Goal: Consume media (video, audio): Consume media (video, audio)

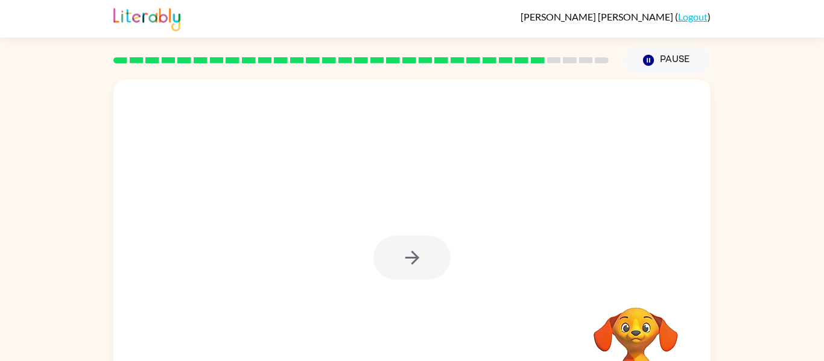
click at [417, 267] on div at bounding box center [411, 258] width 77 height 44
click at [411, 260] on div at bounding box center [411, 258] width 77 height 44
click at [414, 258] on icon "button" at bounding box center [412, 258] width 14 height 14
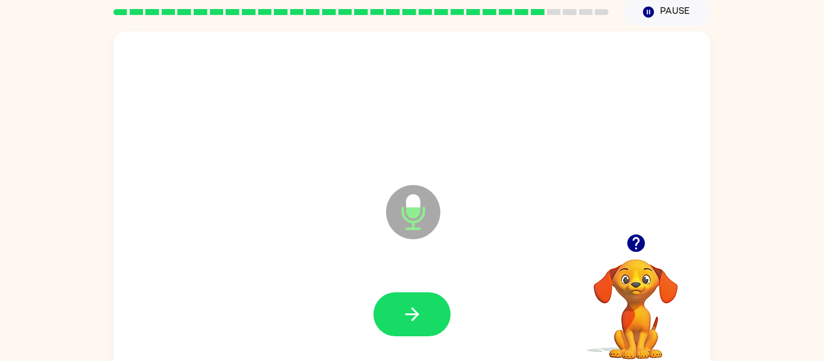
scroll to position [63, 0]
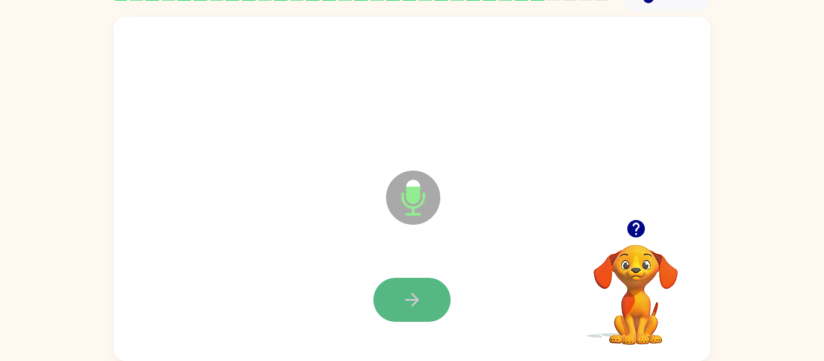
click at [381, 314] on button "button" at bounding box center [411, 300] width 77 height 44
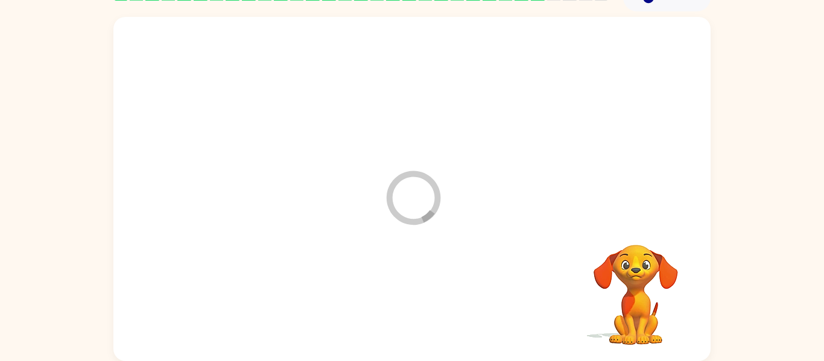
click at [658, 279] on video "Your browser must support playing .mp4 files to use Literably. Please try using…" at bounding box center [635, 286] width 121 height 121
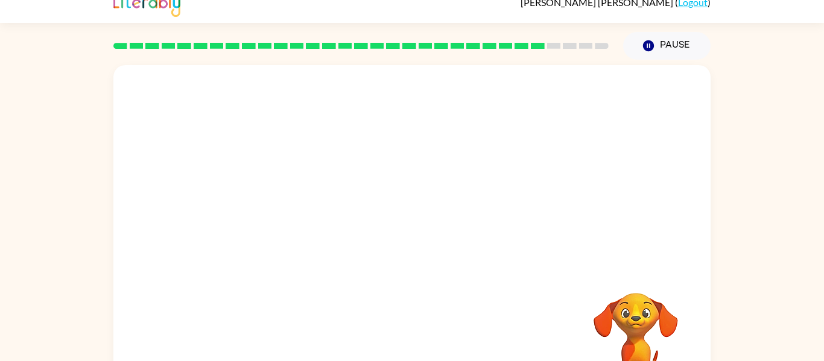
scroll to position [0, 0]
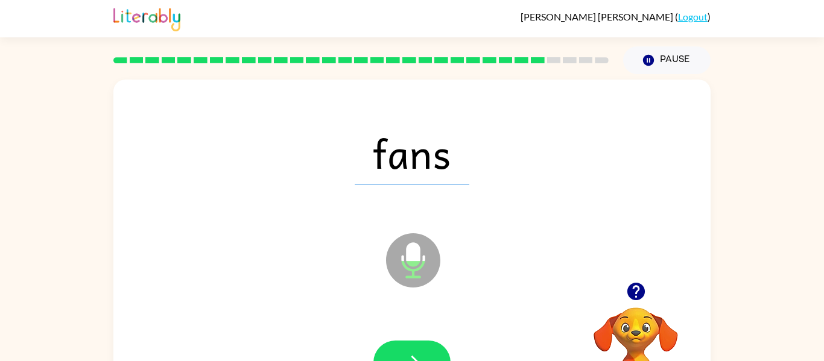
click at [695, 175] on div "fans" at bounding box center [411, 153] width 573 height 99
click at [707, 39] on div "Pause Pause" at bounding box center [667, 60] width 102 height 42
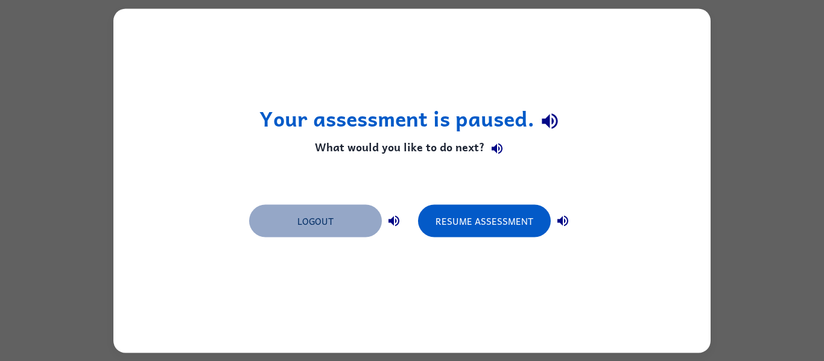
click at [316, 233] on button "Logout" at bounding box center [315, 220] width 133 height 33
